Goal: Transaction & Acquisition: Purchase product/service

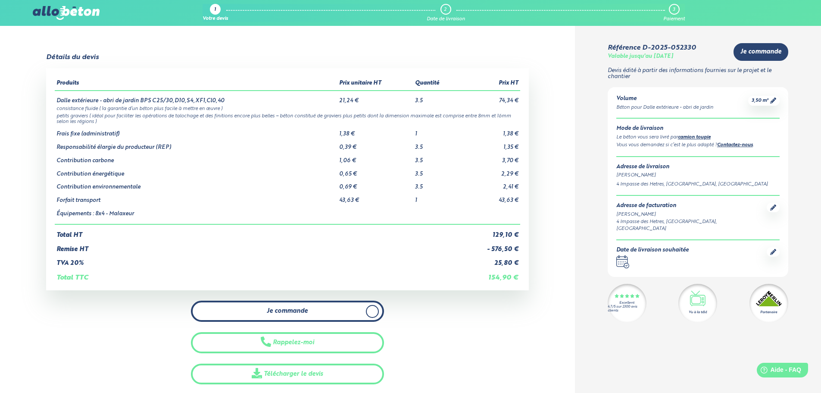
click at [354, 314] on link "Je commande" at bounding box center [287, 310] width 193 height 21
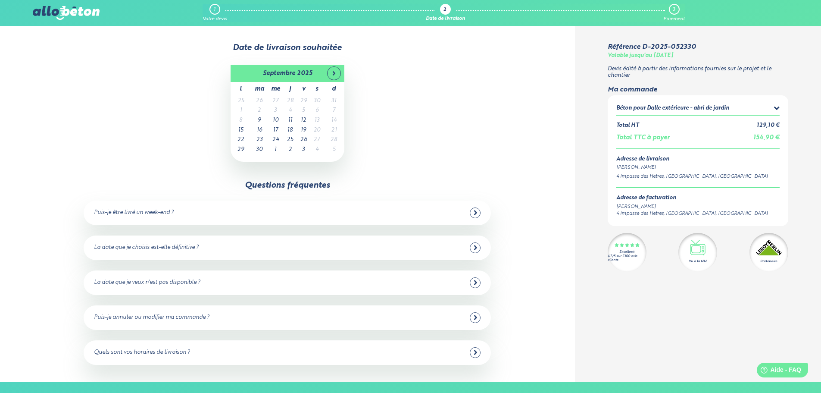
click at [304, 113] on td "5" at bounding box center [303, 111] width 13 height 10
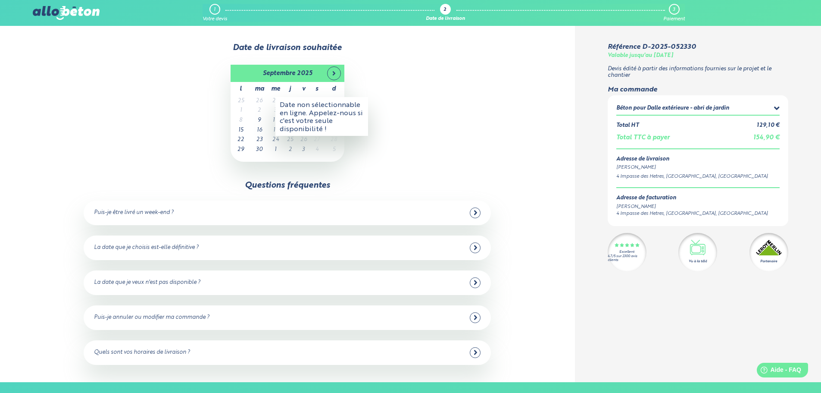
click at [303, 110] on div "Date non sélectionnable en ligne. Appelez-nous si c'est votre seule disponibili…" at bounding box center [321, 116] width 93 height 39
click at [419, 81] on div "[DATE] l ma me j v s d 25 26 27 28 29 30 31 1 2 3 4 5 6 7 8 9 10 11 12 13 14 15…" at bounding box center [287, 113] width 506 height 97
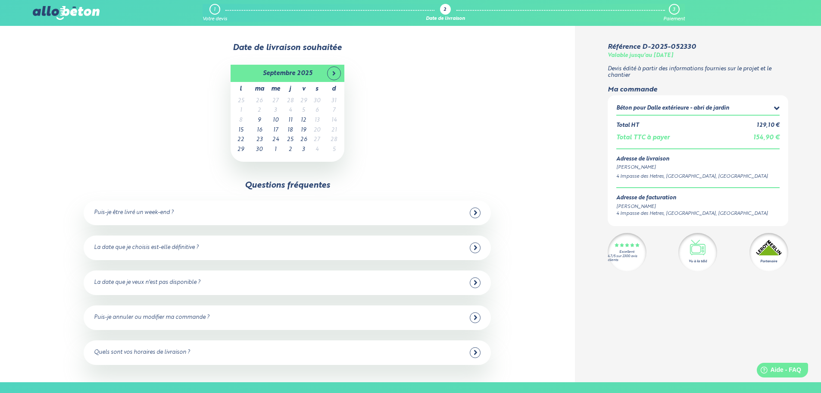
click at [302, 109] on td "5" at bounding box center [303, 111] width 13 height 10
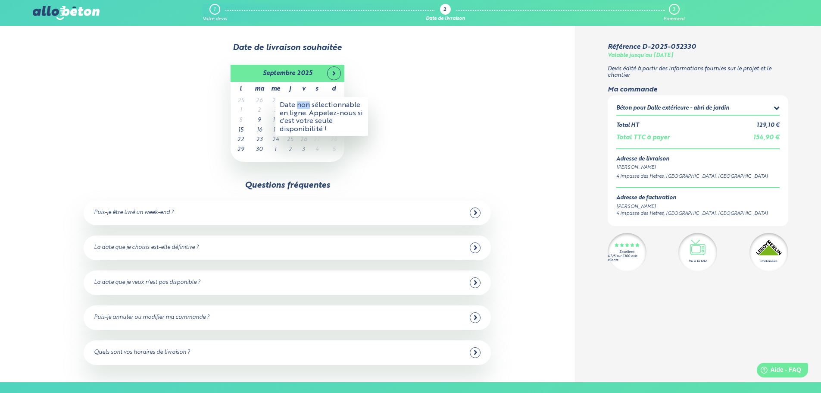
click at [302, 109] on div "Date non sélectionnable en ligne. Appelez-nous si c'est votre seule disponibili…" at bounding box center [321, 116] width 93 height 39
click at [479, 163] on div "Date de livraison souhaitée [DATE] l ma me j v s d 25 26 27 28 29 30 31 1 2 3 4…" at bounding box center [287, 204] width 575 height 356
click at [465, 123] on div "[DATE] l ma me j v s d 25 26 27 28 29 30 31 1 2 3 4 5 6 7 8 9 10 11 12 13 14 15…" at bounding box center [287, 113] width 506 height 97
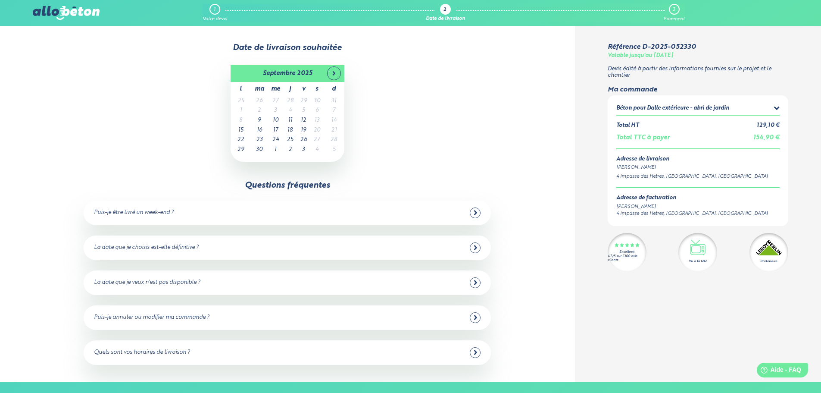
click at [437, 84] on div "[DATE] l ma me j v s d 25 26 27 28 29 30 31 1 2 3 4 5 6 7 8 9 10 11 12 13 14 15…" at bounding box center [287, 113] width 506 height 97
click at [239, 121] on td "8" at bounding box center [241, 121] width 21 height 10
click at [301, 109] on div "Date non sélectionnable en ligne. Appelez-nous si c'est votre seule disponibili…" at bounding box center [255, 126] width 93 height 39
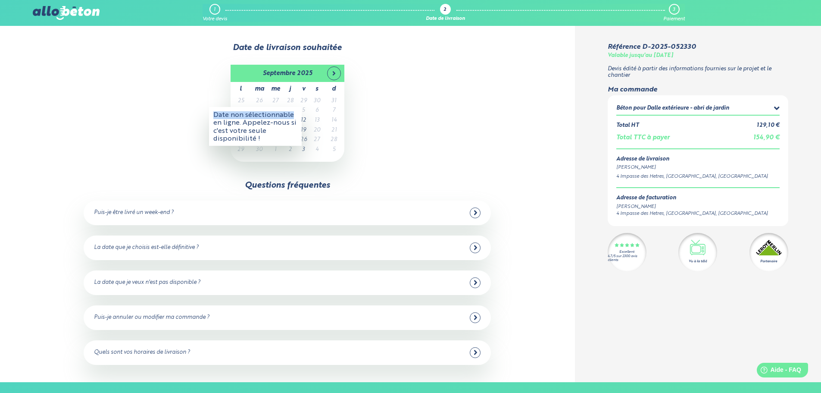
click at [302, 109] on div "[DATE] l ma me j v s d 25 26 27 28 29 30 31 1 2 3 4 5 6 7 8 9 10 11 12 13 14 15…" at bounding box center [287, 113] width 509 height 100
click at [303, 110] on td "5" at bounding box center [303, 111] width 13 height 10
drag, startPoint x: 303, startPoint y: 110, endPoint x: 309, endPoint y: 110, distance: 6.0
click at [303, 110] on td "5" at bounding box center [303, 111] width 13 height 10
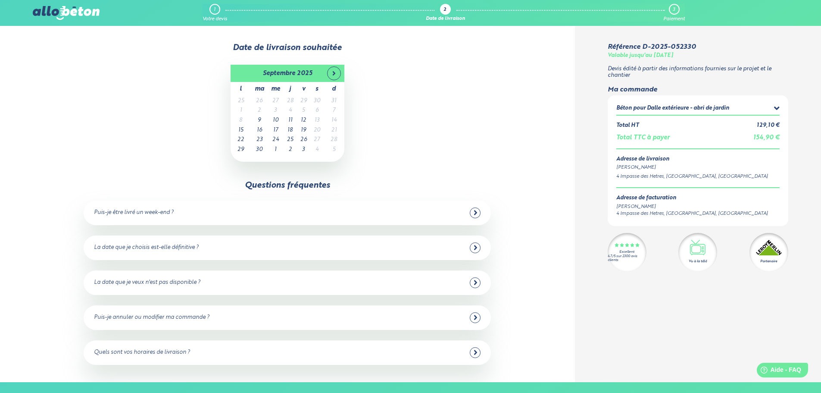
click at [304, 111] on td "5" at bounding box center [303, 111] width 13 height 10
click at [485, 316] on div "Puis-je annuler ou modifier ma commande ? Oui, vous pouvez annuler jusqu'à 48 h…" at bounding box center [287, 317] width 407 height 25
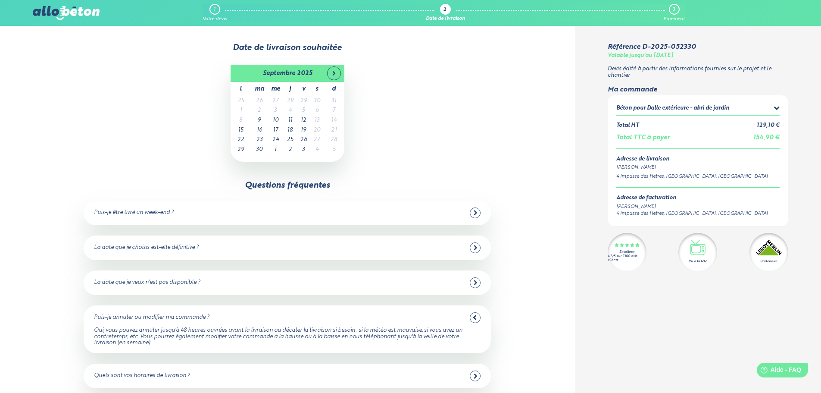
click at [477, 316] on div at bounding box center [475, 317] width 11 height 11
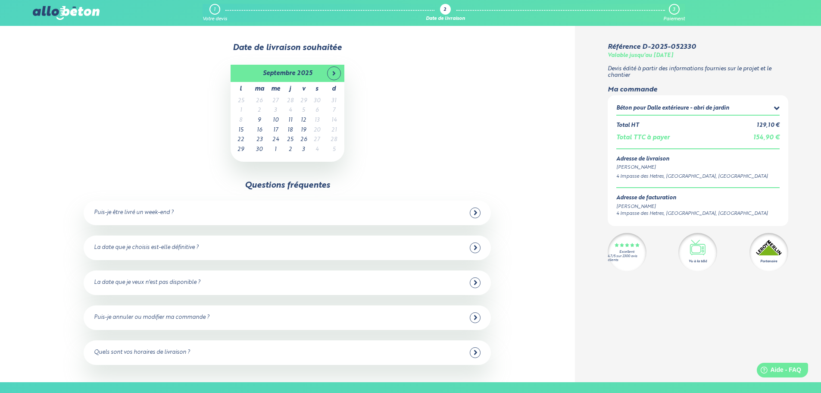
click at [775, 113] on span at bounding box center [777, 110] width 6 height 7
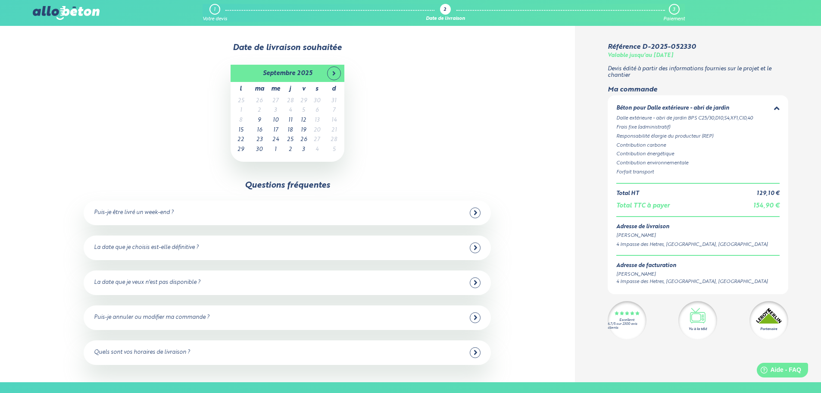
click at [776, 110] on icon at bounding box center [777, 108] width 6 height 9
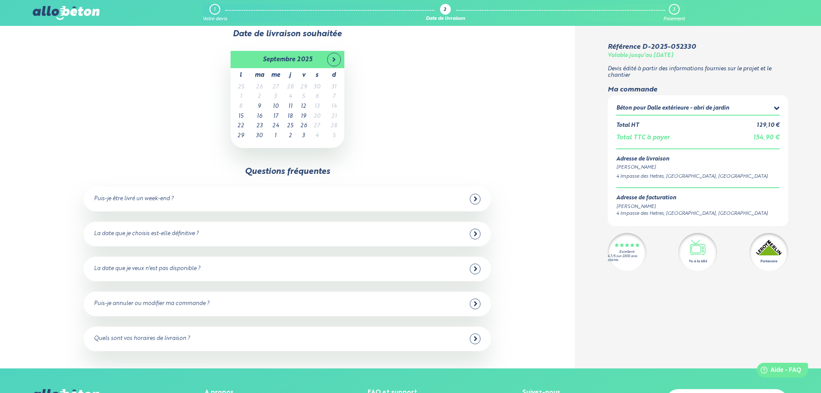
scroll to position [43, 0]
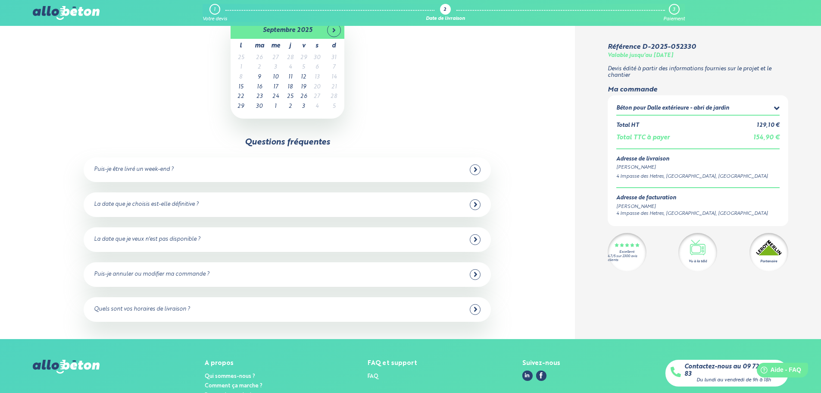
click at [474, 207] on icon at bounding box center [476, 204] width 4 height 8
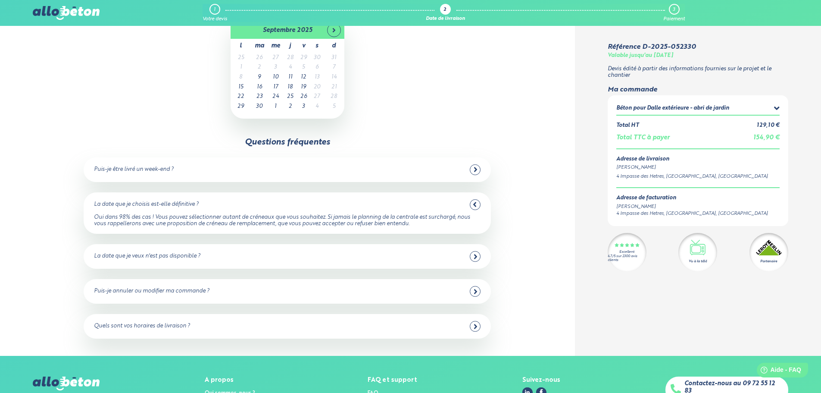
click at [473, 207] on icon at bounding box center [475, 204] width 4 height 8
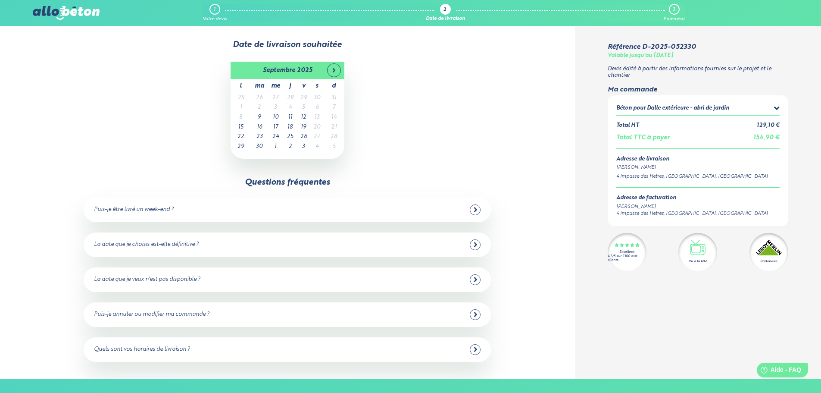
scroll to position [0, 0]
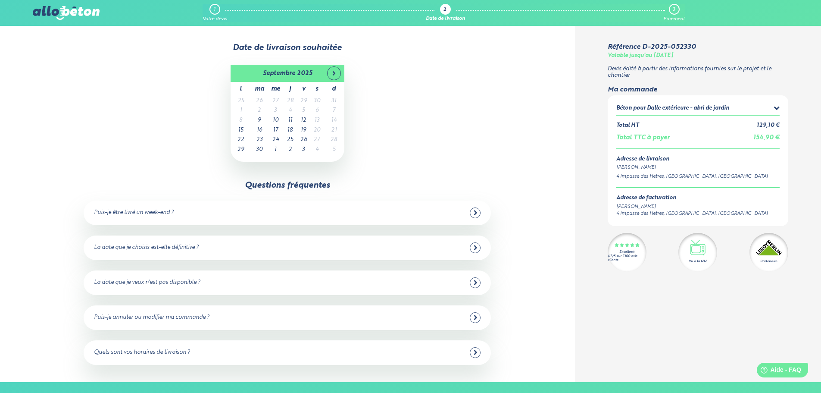
click at [473, 285] on div at bounding box center [475, 282] width 11 height 11
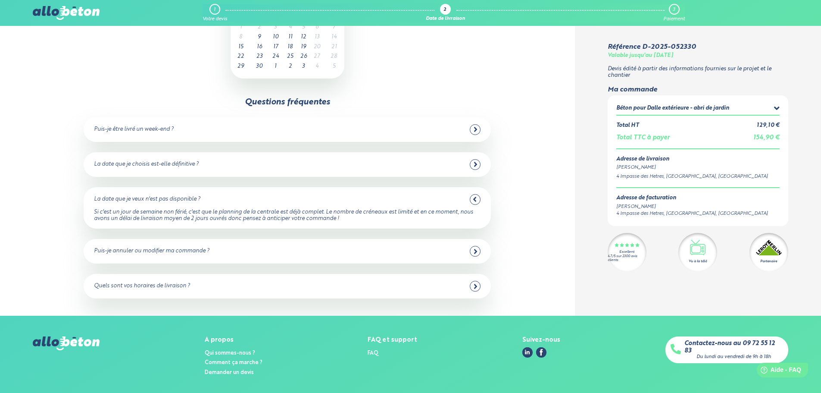
scroll to position [86, 0]
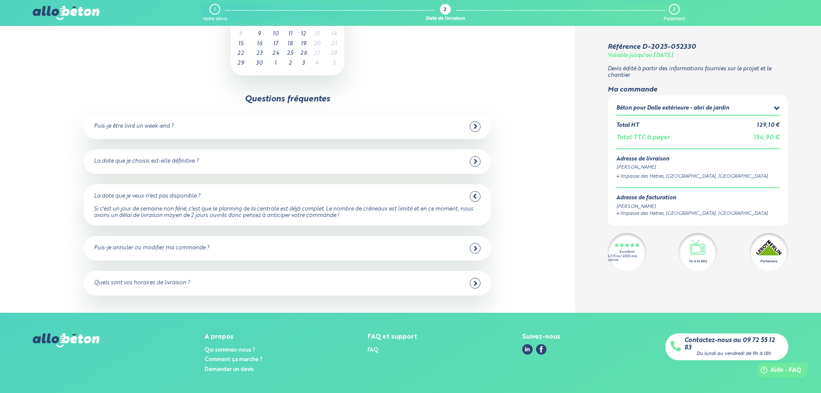
click at [475, 280] on icon at bounding box center [476, 283] width 4 height 8
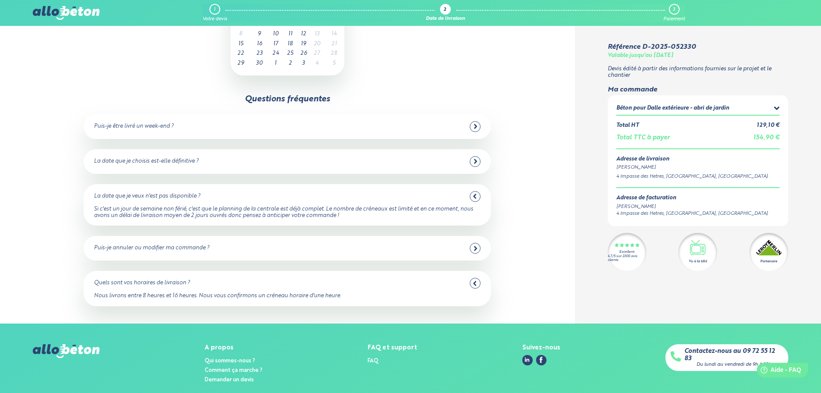
click at [475, 280] on icon at bounding box center [475, 283] width 4 height 8
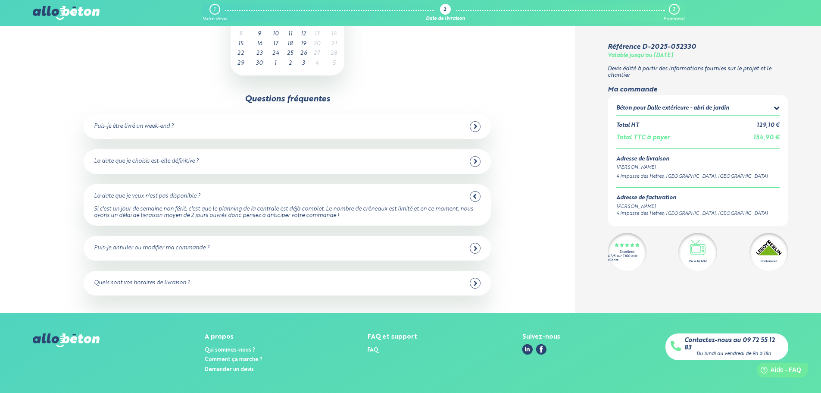
click at [474, 247] on icon at bounding box center [476, 248] width 4 height 8
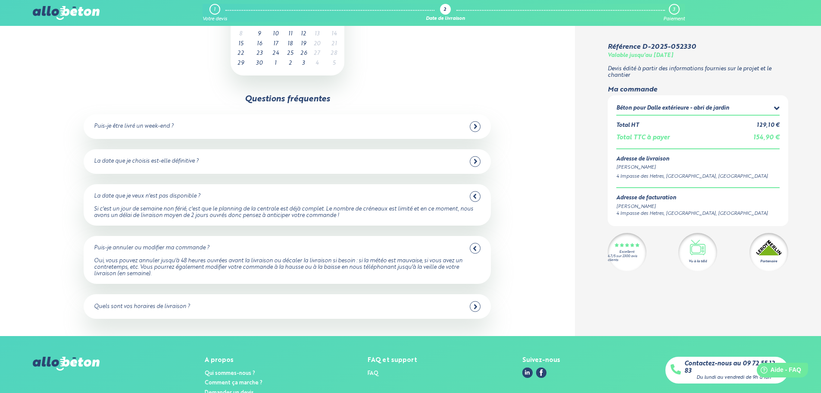
click at [474, 244] on div at bounding box center [475, 248] width 11 height 11
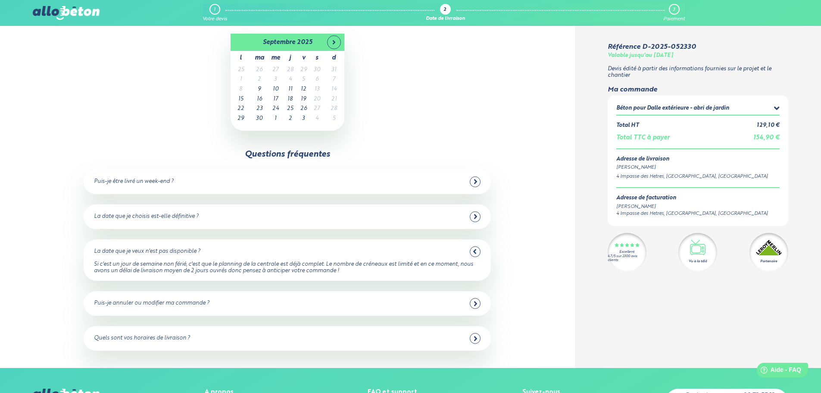
scroll to position [0, 0]
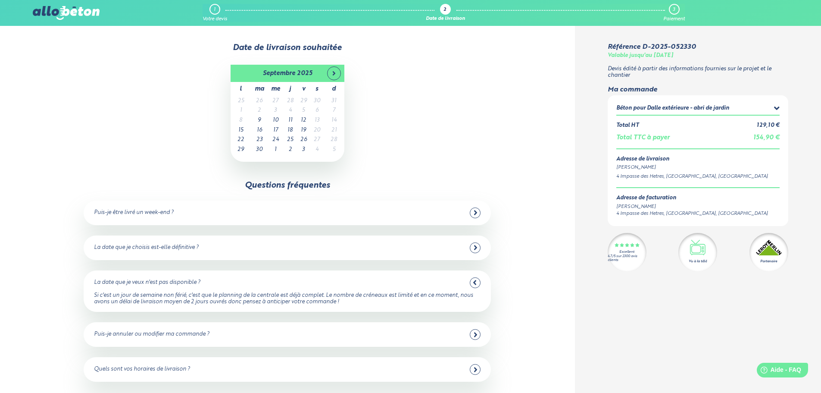
click at [476, 213] on icon at bounding box center [475, 212] width 3 height 5
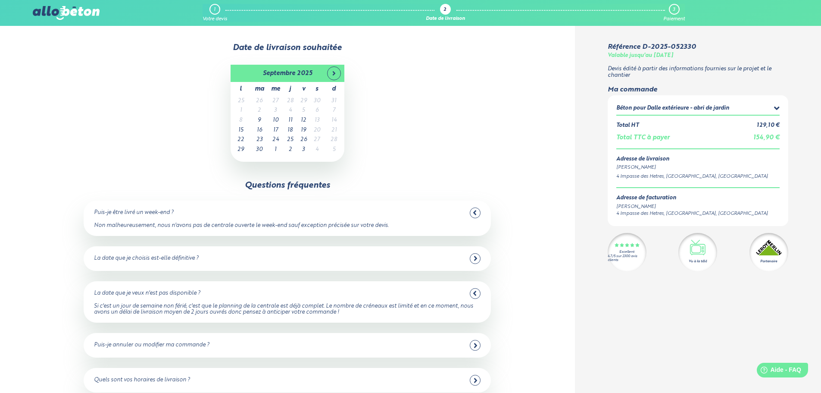
click at [476, 213] on icon at bounding box center [475, 213] width 4 height 8
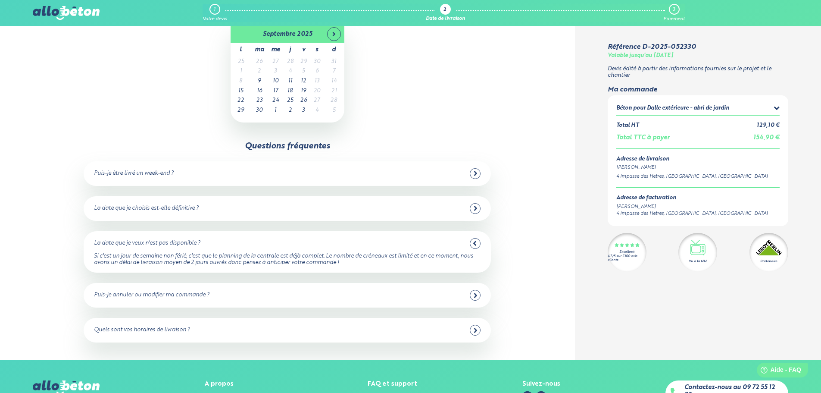
scroll to position [43, 0]
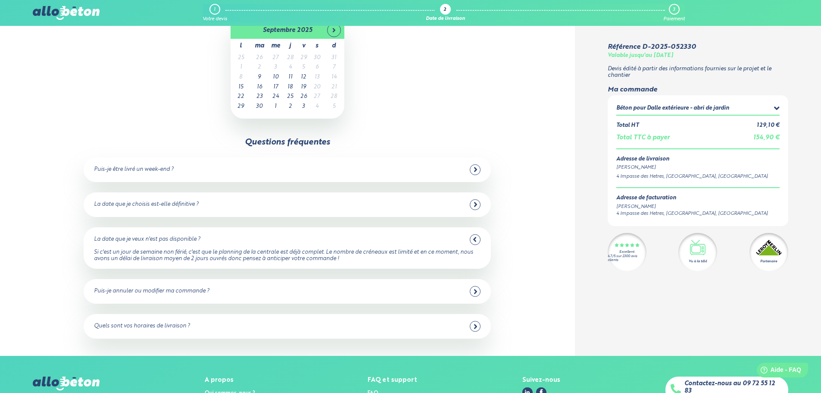
click at [475, 207] on icon at bounding box center [476, 204] width 4 height 8
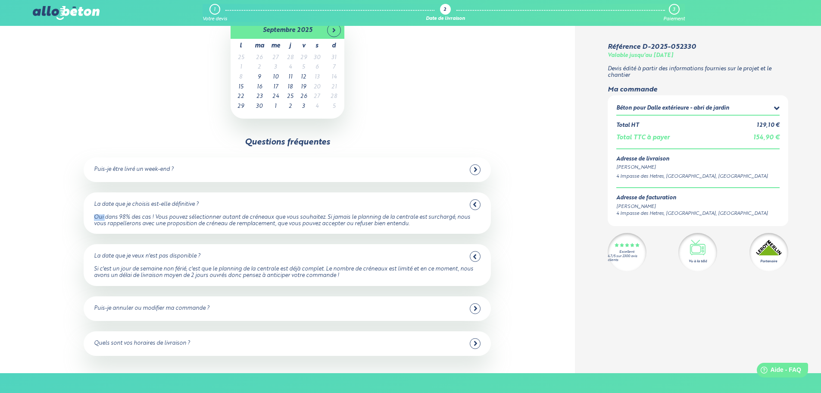
click at [475, 207] on icon at bounding box center [475, 204] width 4 height 8
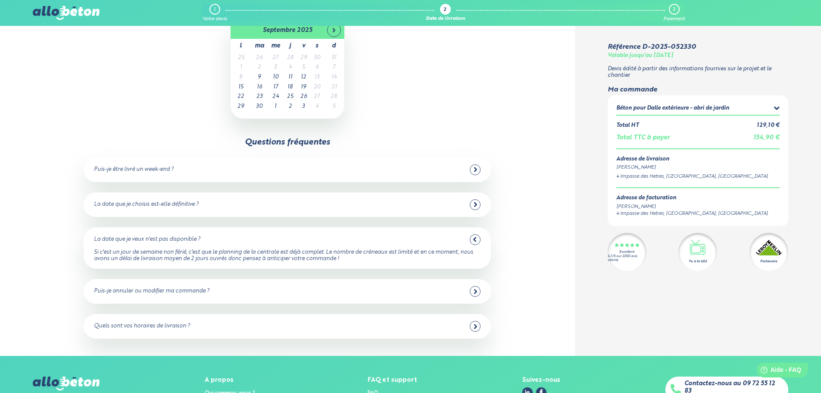
click at [473, 240] on icon at bounding box center [475, 239] width 4 height 8
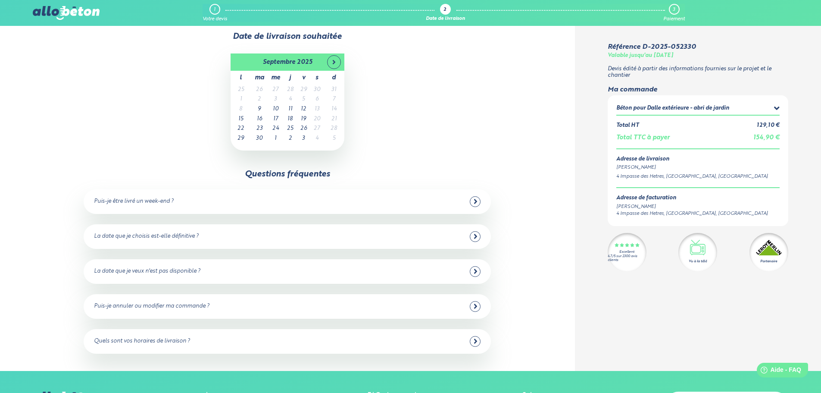
scroll to position [0, 0]
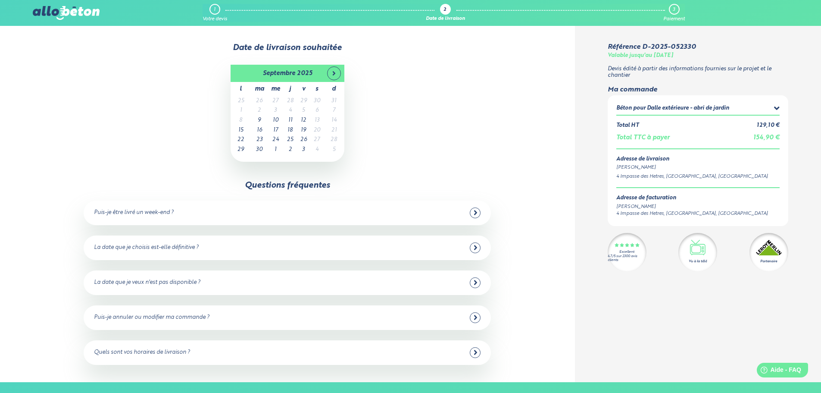
click at [306, 113] on td "5" at bounding box center [303, 111] width 13 height 10
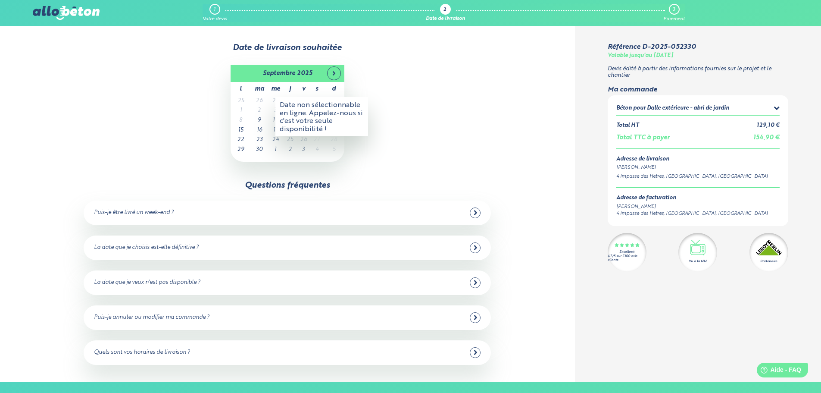
click at [407, 97] on div "[DATE] l ma me j v s d 25 26 27 28 29 30 31 1 2 3 4 5 6 7 8 9 10 11 12 13 14 15…" at bounding box center [287, 113] width 506 height 97
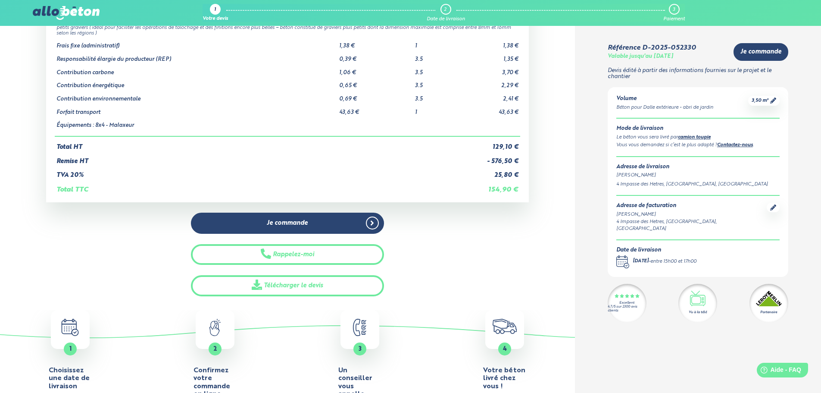
scroll to position [129, 0]
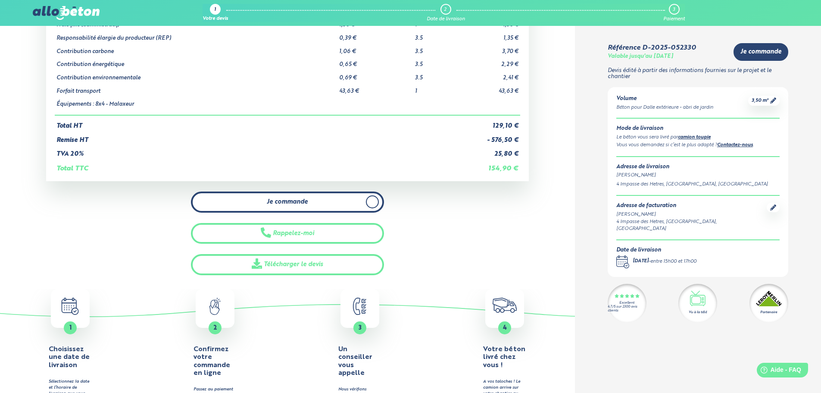
click at [345, 204] on link "Je commande" at bounding box center [287, 201] width 193 height 21
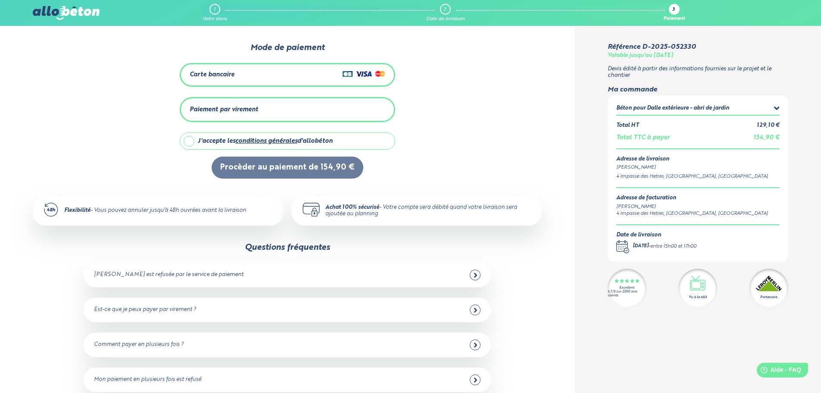
click at [206, 71] on div "Carte bancaire" at bounding box center [212, 74] width 45 height 7
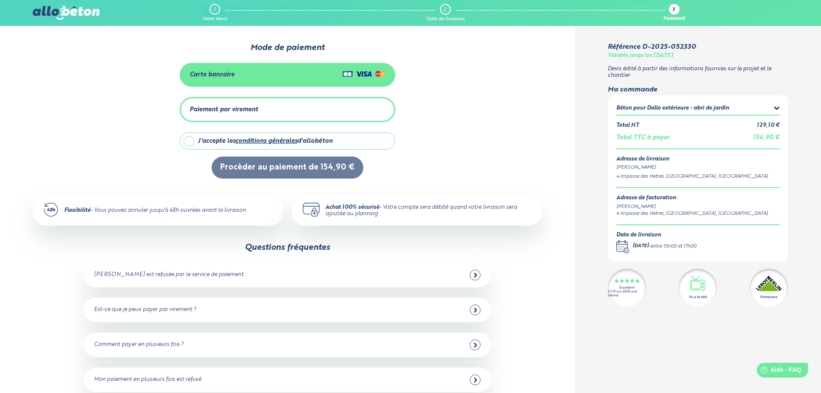
click at [190, 137] on label "J'accepte les conditions générales d'allobéton" at bounding box center [288, 140] width 216 height 17
checkbox input "true"
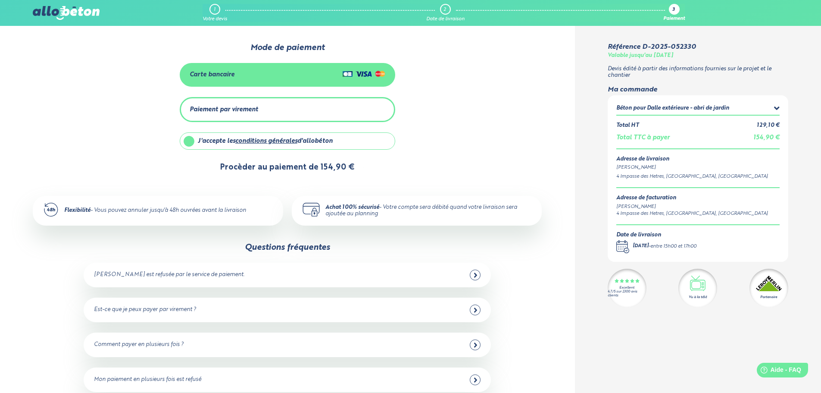
click at [308, 165] on button "Procèder au paiement de 154,90 €" at bounding box center [288, 167] width 152 height 22
